Goal: Task Accomplishment & Management: Manage account settings

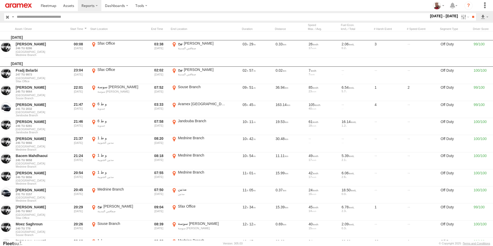
scroll to position [0, 0]
click at [29, 3] on link at bounding box center [18, 5] width 37 height 11
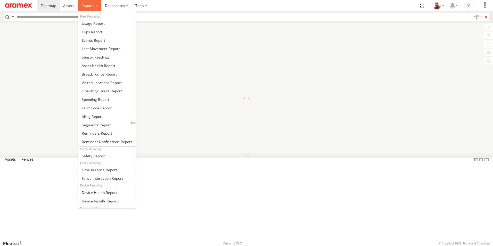
click at [85, 6] on span at bounding box center [87, 5] width 13 height 5
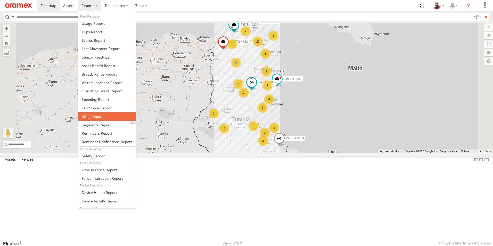
click at [96, 118] on span at bounding box center [92, 116] width 21 height 5
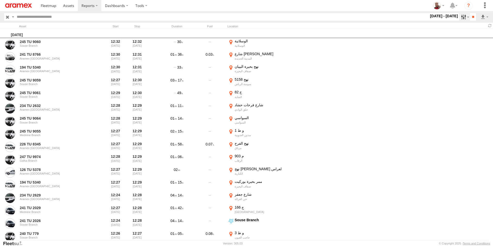
click at [459, 17] on label at bounding box center [464, 16] width 11 height 7
click at [0, 0] on label at bounding box center [0, 0] width 0 height 0
click at [0, 0] on span "> 10min" at bounding box center [0, 0] width 0 height 0
click at [470, 16] on input "**" at bounding box center [473, 16] width 6 height 7
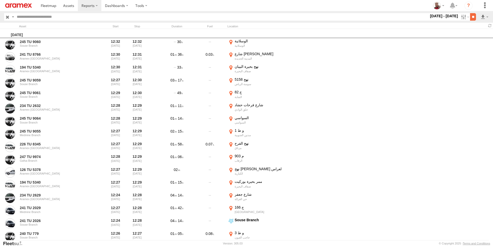
scroll to position [0, 0]
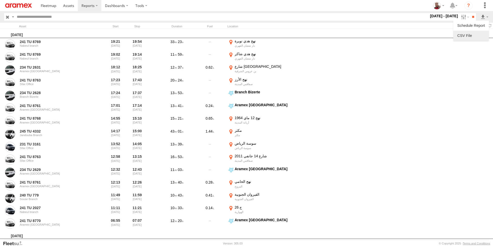
click at [473, 34] on link at bounding box center [470, 36] width 31 height 8
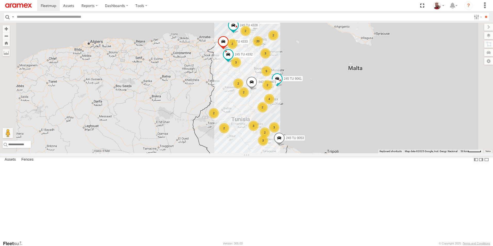
select select "**********"
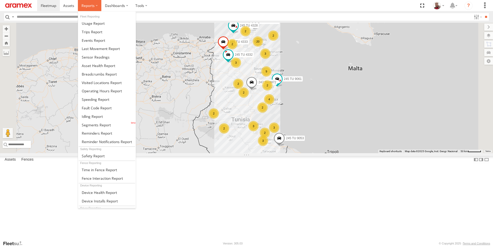
click at [96, 5] on label at bounding box center [89, 5] width 23 height 11
click at [102, 118] on span at bounding box center [92, 116] width 21 height 5
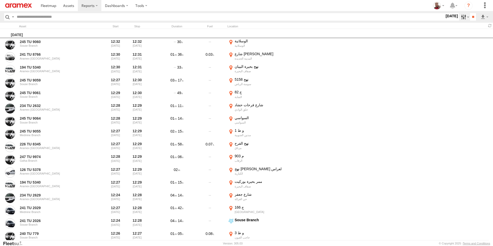
click at [459, 16] on label at bounding box center [464, 16] width 11 height 7
click at [0, 0] on span "> 10min" at bounding box center [0, 0] width 0 height 0
click at [0, 0] on label at bounding box center [0, 0] width 0 height 0
click at [79, 15] on input "text" at bounding box center [222, 16] width 414 height 7
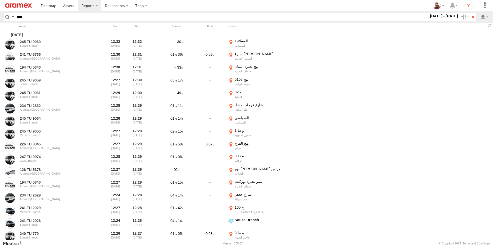
click at [470, 13] on input "**" at bounding box center [473, 16] width 6 height 7
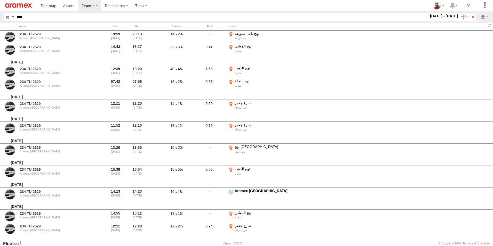
scroll to position [375, 0]
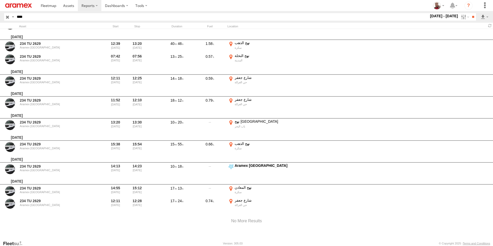
click at [31, 16] on input "****" at bounding box center [222, 16] width 414 height 7
type input "****"
click at [470, 13] on input "**" at bounding box center [473, 16] width 6 height 7
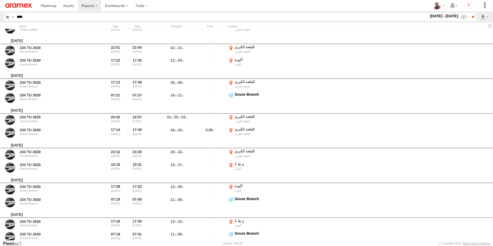
scroll to position [372, 0]
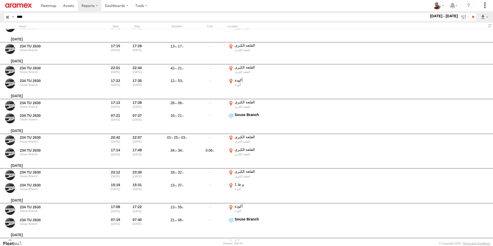
click at [27, 6] on img at bounding box center [18, 5] width 27 height 4
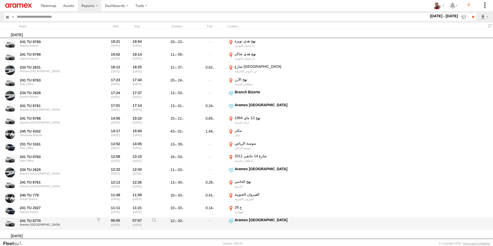
scroll to position [0, 0]
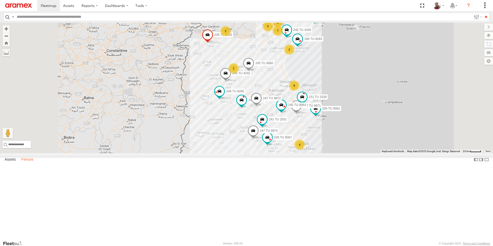
click at [30, 163] on label "Fences" at bounding box center [27, 159] width 17 height 7
click at [0, 0] on div "Sfax Office" at bounding box center [0, 0] width 0 height 0
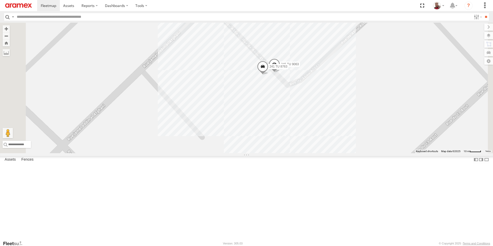
click at [0, 0] on div "Souse Branch" at bounding box center [0, 0] width 0 height 0
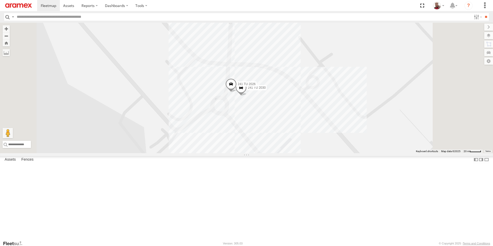
click at [0, 0] on div "Jandouba Branch" at bounding box center [0, 0] width 0 height 0
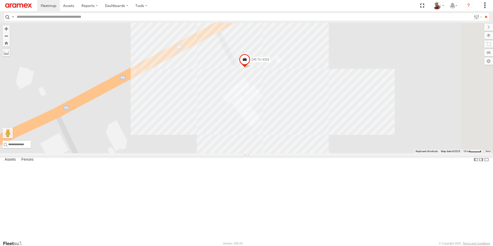
click at [0, 0] on div "Gafsa Branch" at bounding box center [0, 0] width 0 height 0
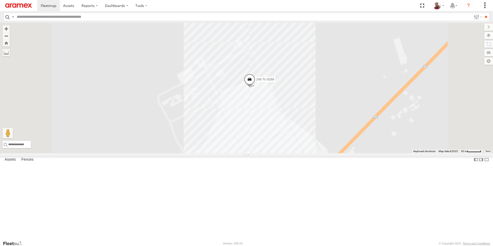
click at [0, 0] on div "Aramex [GEOGRAPHIC_DATA]" at bounding box center [0, 0] width 0 height 0
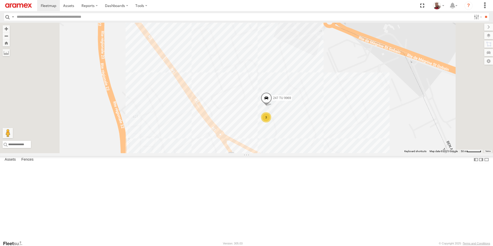
click at [0, 0] on div "Gafsa Branch" at bounding box center [0, 0] width 0 height 0
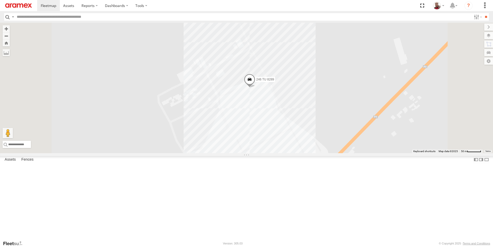
click at [255, 88] on span at bounding box center [249, 81] width 11 height 14
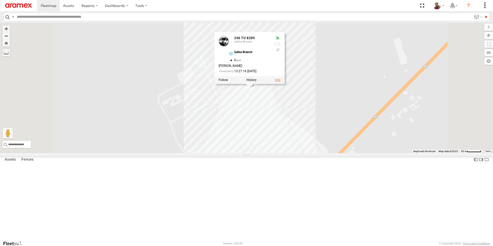
click at [280, 82] on link at bounding box center [277, 80] width 5 height 4
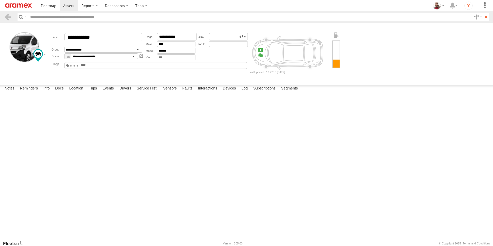
click at [0, 0] on div at bounding box center [0, 0] width 0 height 0
click at [0, 0] on span at bounding box center [0, 0] width 0 height 0
click at [0, 0] on textarea at bounding box center [0, 0] width 0 height 0
type textarea "**********"
click at [0, 0] on button "Save" at bounding box center [0, 0] width 0 height 0
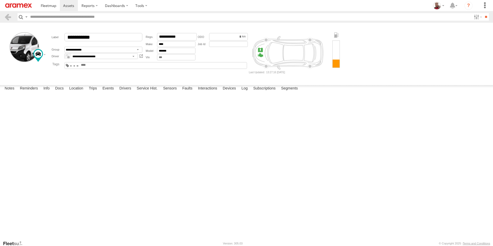
click at [19, 4] on img at bounding box center [18, 5] width 27 height 4
